Goal: Task Accomplishment & Management: Manage account settings

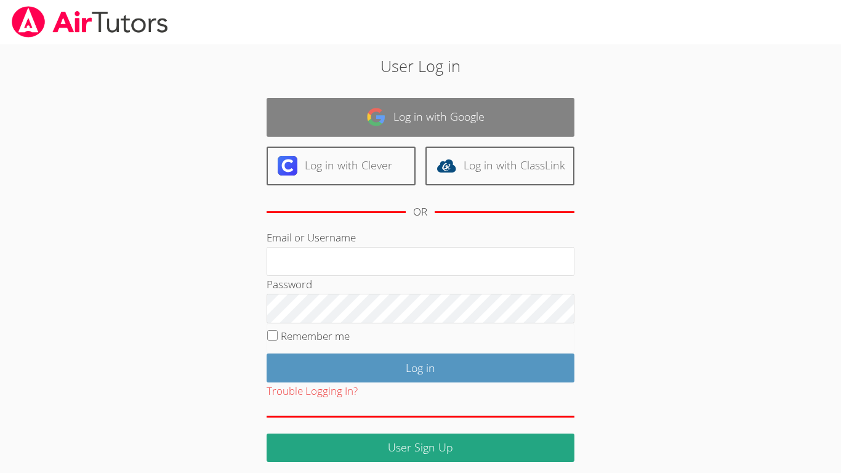
click at [452, 101] on link "Log in with Google" at bounding box center [421, 117] width 308 height 39
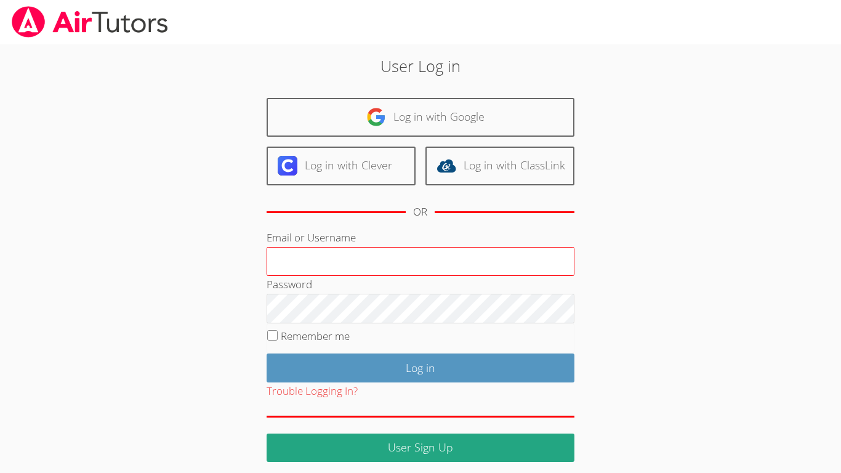
scroll to position [8, 0]
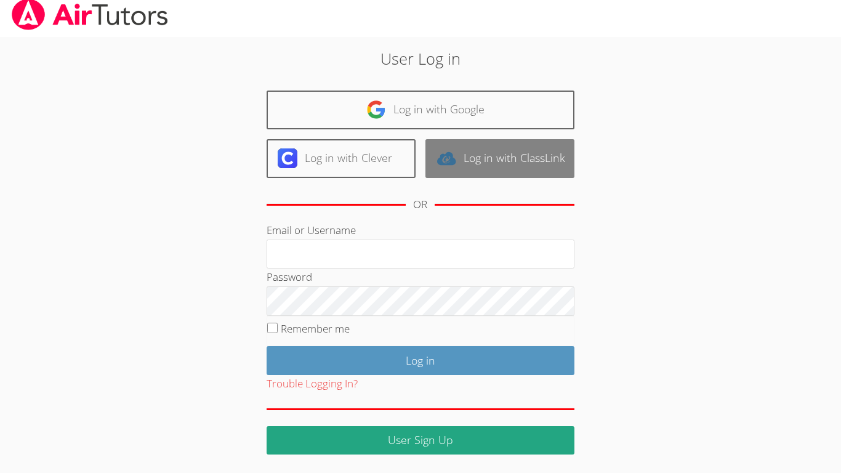
click at [476, 151] on link "Log in with ClassLink" at bounding box center [499, 158] width 149 height 39
